Goal: Use online tool/utility: Utilize a website feature to perform a specific function

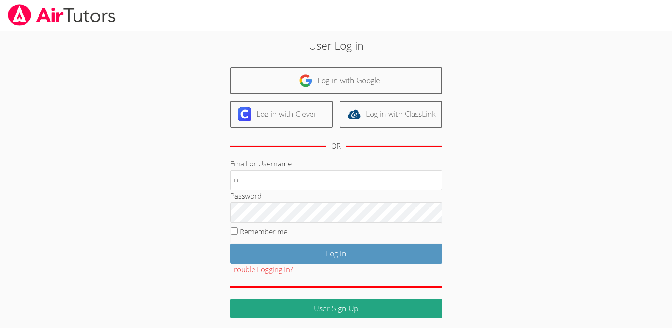
type input "nostubnnyl@gmail.com"
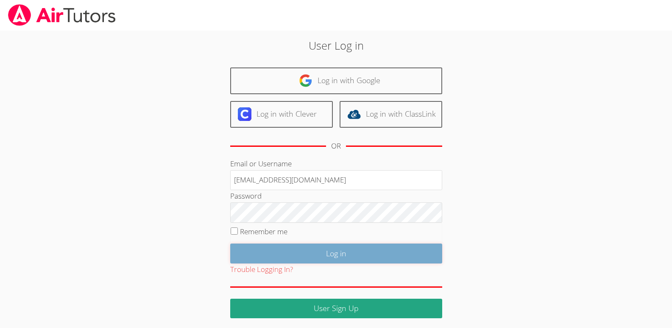
click at [338, 252] on input "Log in" at bounding box center [336, 253] width 212 height 20
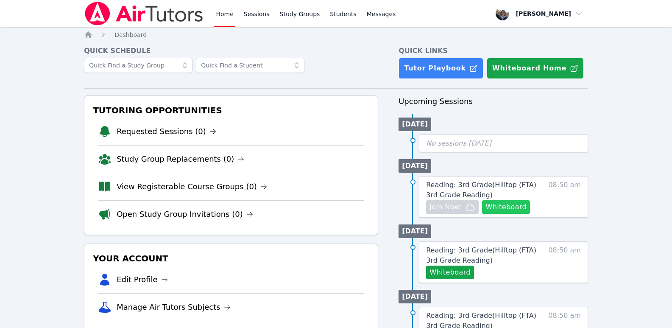
click at [509, 207] on button "Whiteboard" at bounding box center [506, 207] width 48 height 14
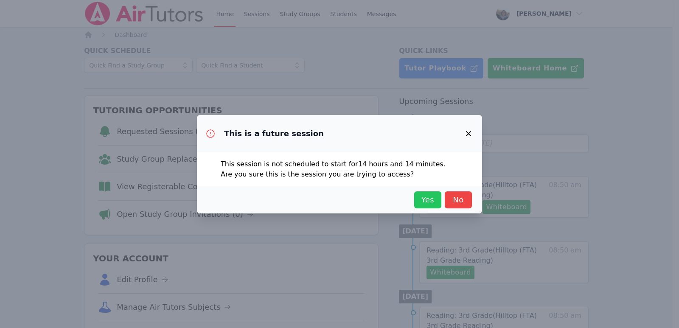
click at [425, 198] on span "Yes" at bounding box center [427, 200] width 19 height 12
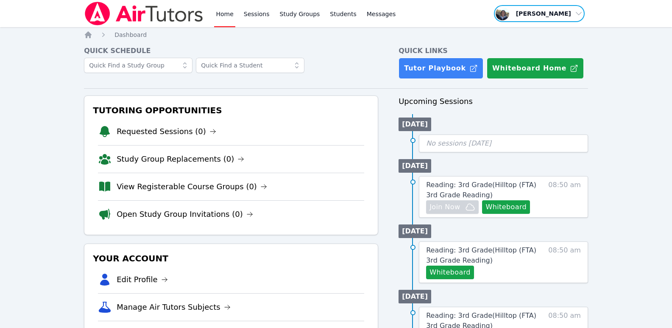
click at [579, 14] on span "button" at bounding box center [539, 13] width 92 height 19
click at [519, 46] on button "Logout" at bounding box center [542, 48] width 81 height 15
